Goal: Task Accomplishment & Management: Use online tool/utility

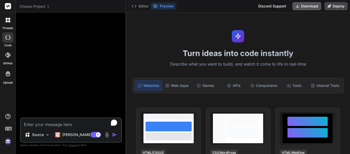
click at [306, 6] on button "Download" at bounding box center [306, 6] width 29 height 8
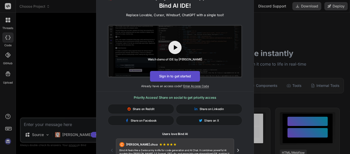
click at [194, 74] on button "Sign in to get started" at bounding box center [175, 76] width 50 height 11
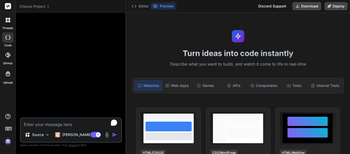
type textarea "x"
click at [306, 4] on button "Download" at bounding box center [306, 6] width 29 height 8
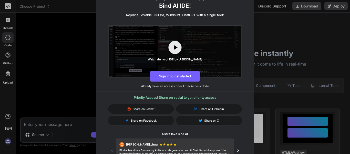
click at [303, 47] on div "🚀 Create and Deploy FullStack Applications with Bind AI IDE! Replace Lovable, C…" at bounding box center [175, 77] width 350 height 154
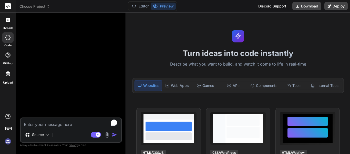
click at [303, 47] on div "Turn ideas into code instantly Describe what you want to build, and watch it co…" at bounding box center [238, 83] width 224 height 141
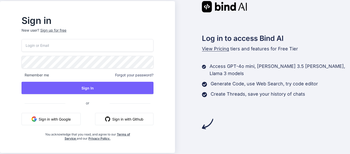
click at [55, 121] on button "Sign in with Google" at bounding box center [51, 119] width 59 height 12
click at [69, 122] on button "Sign in with Google" at bounding box center [51, 119] width 59 height 12
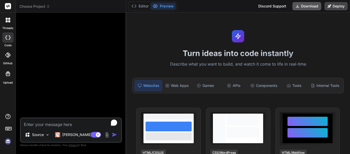
click at [314, 7] on button "Download" at bounding box center [306, 6] width 29 height 8
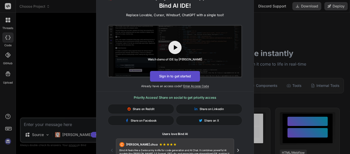
type textarea "x"
click at [183, 76] on button "Sign in to get started" at bounding box center [175, 76] width 50 height 11
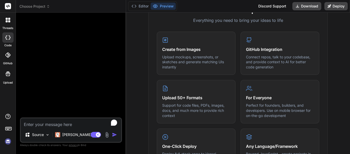
scroll to position [206, 0]
click at [91, 127] on textarea "To enrich screen reader interactions, please activate Accessibility in Grammarl…" at bounding box center [71, 122] width 100 height 9
type textarea "H"
type textarea "x"
type textarea "He"
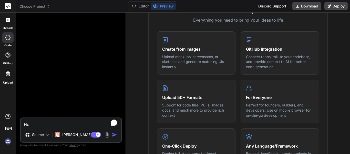
type textarea "x"
type textarea "Hel"
type textarea "x"
type textarea "Hell"
type textarea "x"
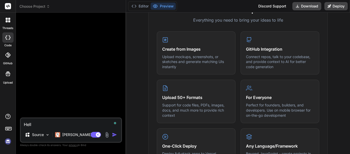
type textarea "Hello"
type textarea "x"
type textarea "Hello"
click at [113, 136] on img "button" at bounding box center [114, 134] width 5 height 5
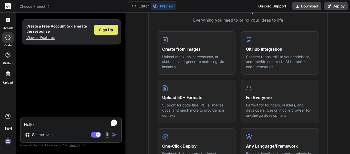
click at [109, 31] on span "Sign Up" at bounding box center [106, 29] width 14 height 5
type textarea "x"
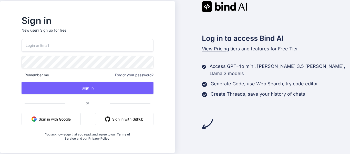
click at [69, 119] on button "Sign in with Google" at bounding box center [51, 119] width 59 height 12
click at [73, 118] on button "Sign in with Google" at bounding box center [51, 119] width 59 height 12
